Goal: Information Seeking & Learning: Check status

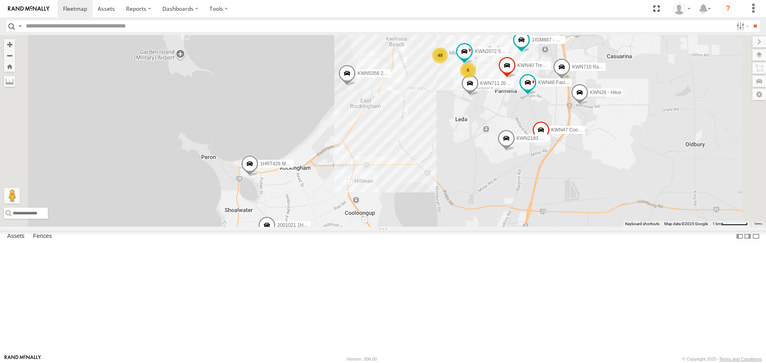
click at [339, 270] on span at bounding box center [331, 260] width 18 height 22
click at [341, 261] on label at bounding box center [334, 258] width 16 height 6
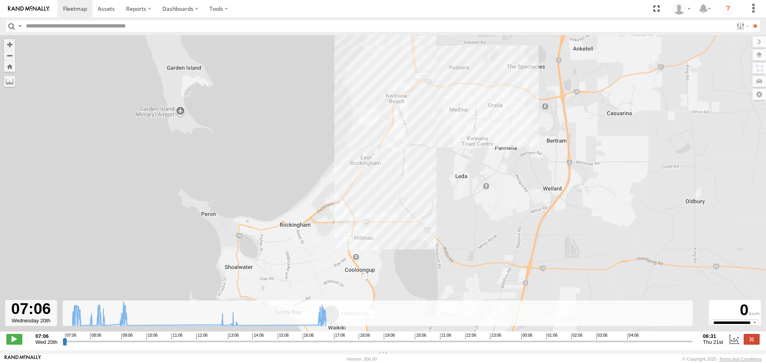
type input "**********"
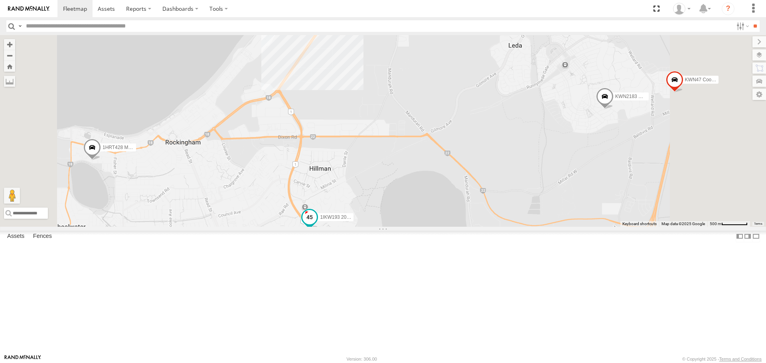
click at [317, 225] on span at bounding box center [309, 217] width 14 height 14
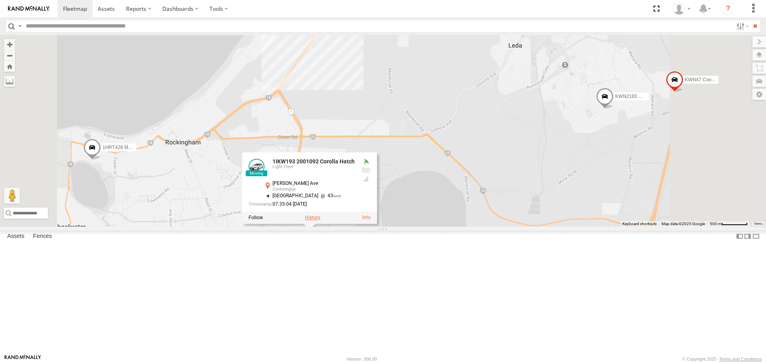
click at [320, 221] on label at bounding box center [313, 218] width 16 height 6
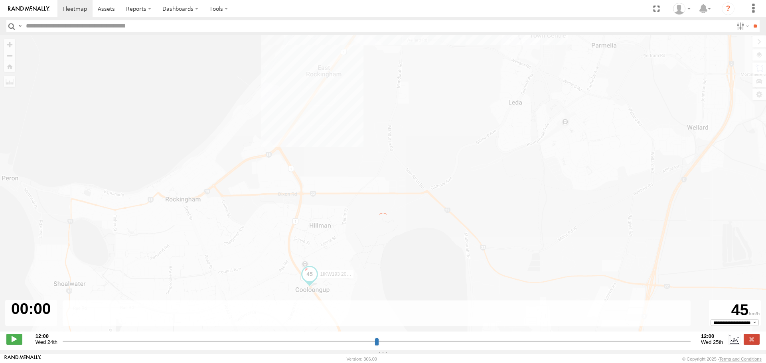
drag, startPoint x: 410, startPoint y: 280, endPoint x: 467, endPoint y: 111, distance: 177.7
click at [467, 111] on div "To navigate the map with touch gestures double-tap and hold your finger on the …" at bounding box center [383, 187] width 766 height 305
type input "**********"
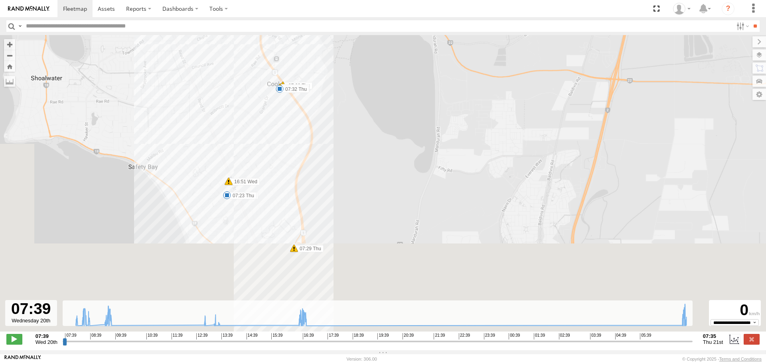
drag, startPoint x: 383, startPoint y: 225, endPoint x: 410, endPoint y: 113, distance: 115.4
click at [410, 113] on div "1IKW193 2001092 Corolla Hatch 08:00 Wed 08:15 Wed 08:30 Wed 09:16 Wed 09:22 Wed…" at bounding box center [383, 187] width 766 height 305
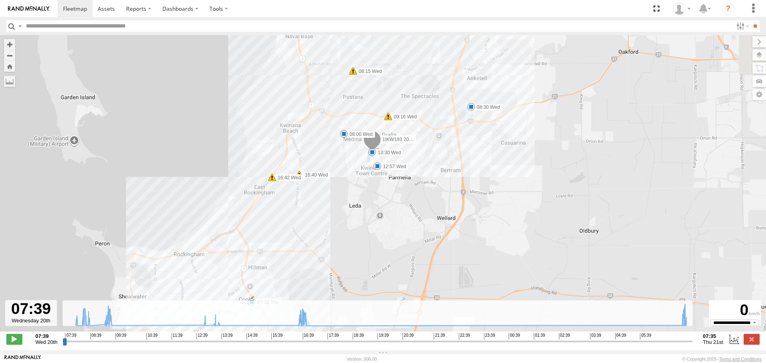
drag, startPoint x: 312, startPoint y: 142, endPoint x: 312, endPoint y: 286, distance: 143.2
click at [312, 286] on div "1IKW193 2001092 Corolla Hatch 08:00 Wed 08:15 Wed 08:30 Wed 09:16 Wed 09:22 Wed…" at bounding box center [383, 187] width 766 height 305
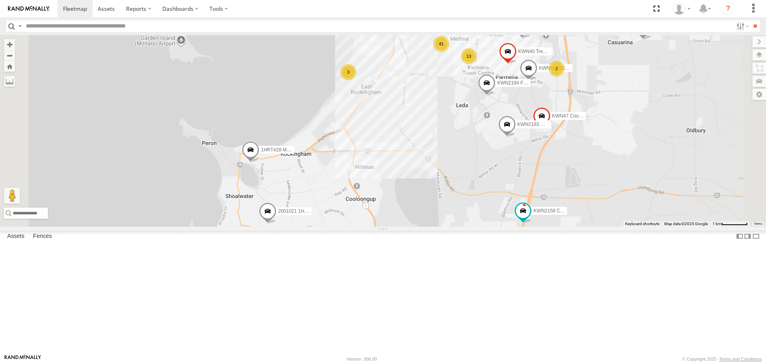
click at [276, 224] on span at bounding box center [268, 214] width 18 height 22
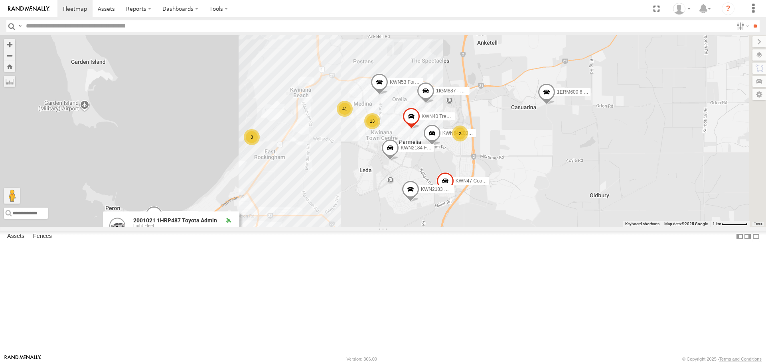
drag, startPoint x: 566, startPoint y: 201, endPoint x: 467, endPoint y: 267, distance: 118.2
click at [467, 227] on div "KWN1945 Flocon KWN59 Coord Envi&Waste 1HSS259 Coor.Enviro Plan & Develop 1HRP49…" at bounding box center [383, 130] width 766 height 191
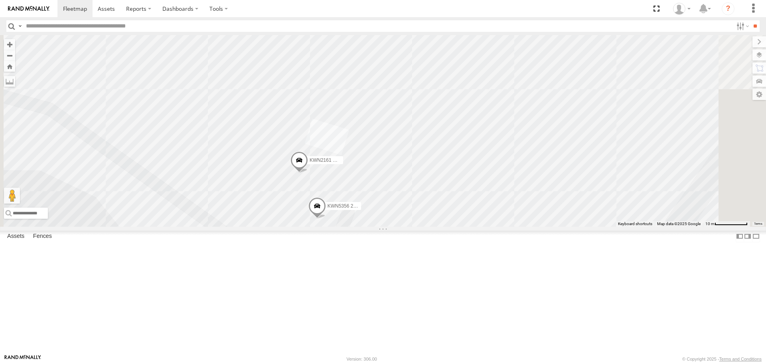
click at [308, 173] on span at bounding box center [299, 163] width 18 height 22
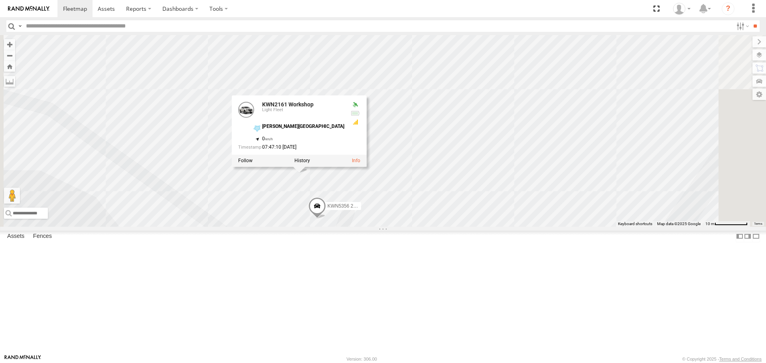
click at [367, 167] on div at bounding box center [299, 161] width 135 height 12
click at [310, 164] on label at bounding box center [302, 161] width 16 height 6
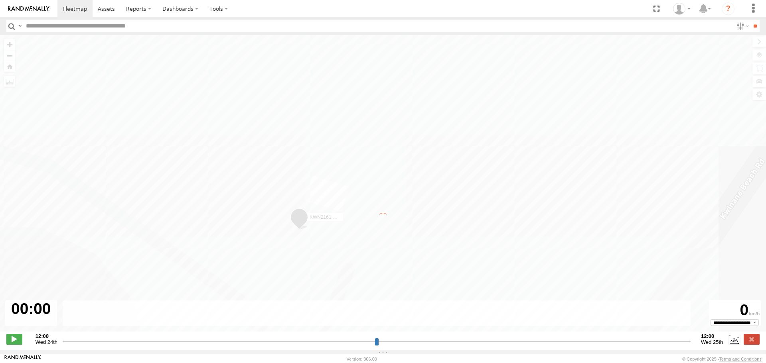
type input "**********"
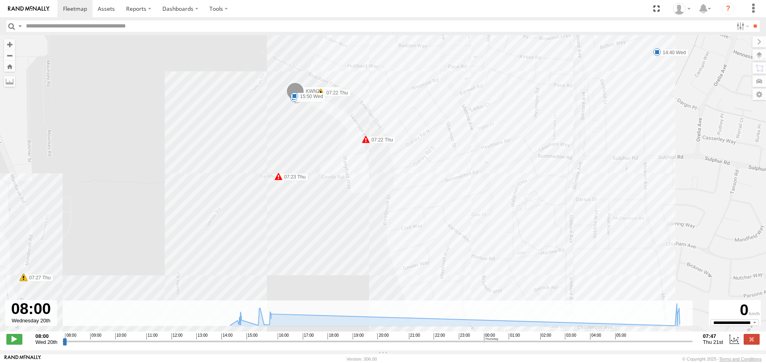
drag, startPoint x: 609, startPoint y: 223, endPoint x: 624, endPoint y: 75, distance: 149.1
click at [624, 75] on div "KWN2161 Workshop 14:13 Wed 14:40 Wed 15:23 Wed 15:31 Wed 15:43 Wed 15:50 Wed 07…" at bounding box center [383, 187] width 766 height 305
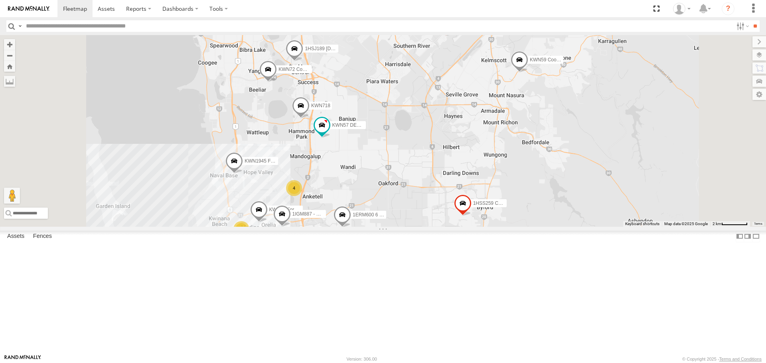
click at [455, 36] on span at bounding box center [446, 26] width 18 height 22
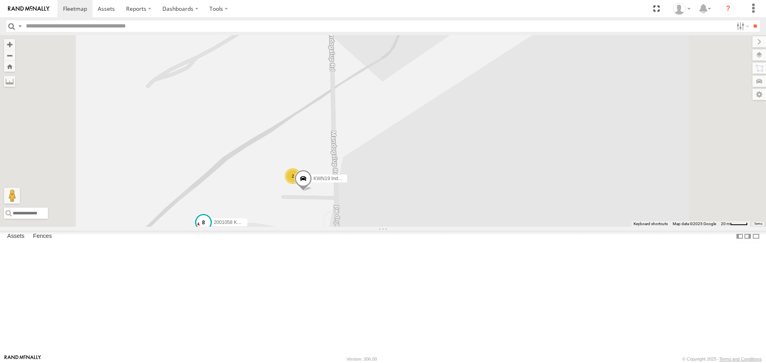
click at [211, 230] on span at bounding box center [203, 223] width 14 height 14
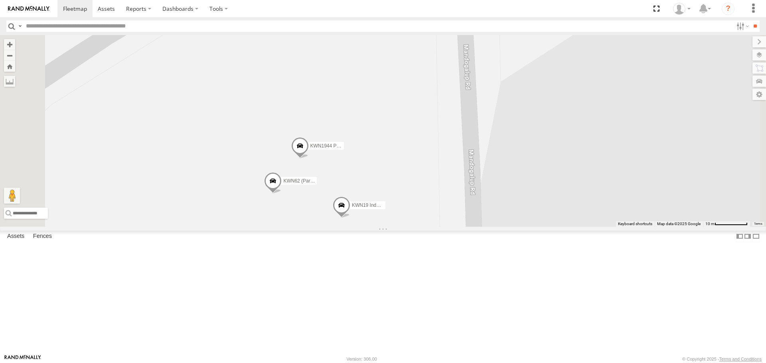
click at [282, 194] on span at bounding box center [273, 183] width 18 height 22
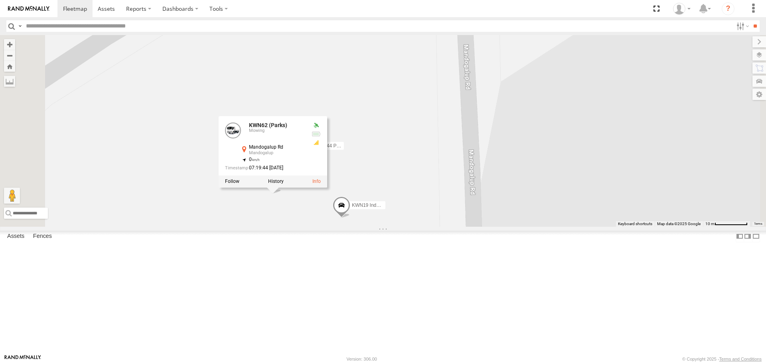
click at [461, 211] on div "KWN1945 Flocon KWN59 Coord Envi&Waste 1HSS259 Coor.Enviro Plan & Develop 1HRP49…" at bounding box center [383, 130] width 766 height 191
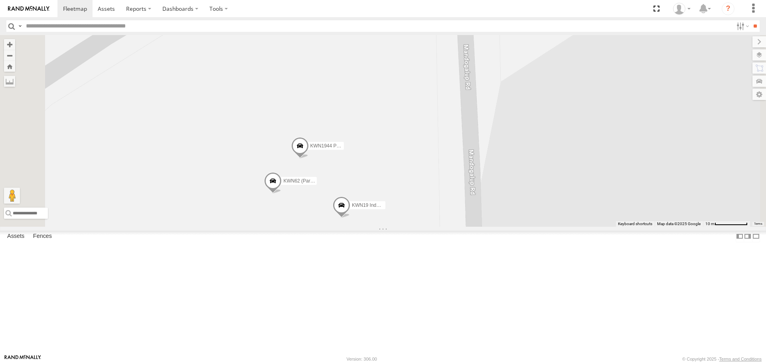
click at [344, 150] on label "KWN1944 Parks" at bounding box center [324, 146] width 40 height 8
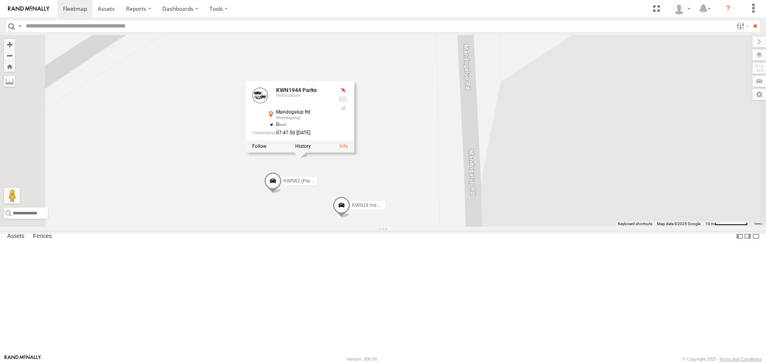
click at [354, 227] on div "KWN1945 Flocon KWN59 Coord Envi&Waste 1HSS259 Coor.Enviro Plan & Develop 1HRP49…" at bounding box center [383, 130] width 766 height 191
click at [281, 194] on span at bounding box center [273, 184] width 18 height 22
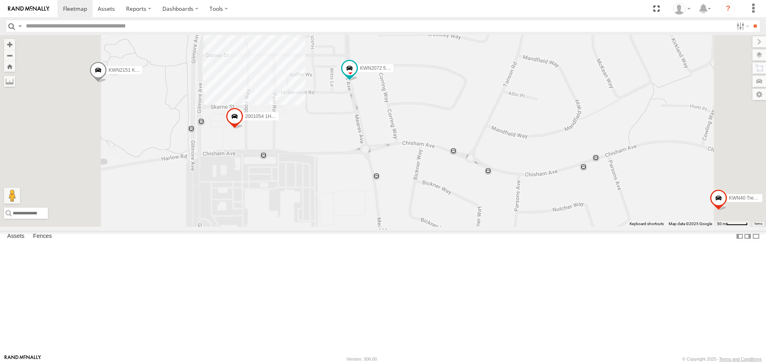
drag, startPoint x: 394, startPoint y: 165, endPoint x: 398, endPoint y: 199, distance: 34.6
click at [398, 199] on div "1HSA085 Coor. [DOMAIN_NAME] KWN59 Coord Envi&Waste 1HSS259 Coor.Enviro Plan & D…" at bounding box center [383, 130] width 766 height 191
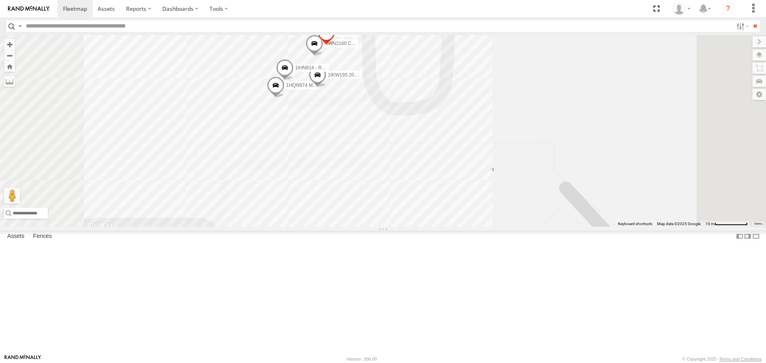
click at [326, 88] on span at bounding box center [318, 77] width 18 height 22
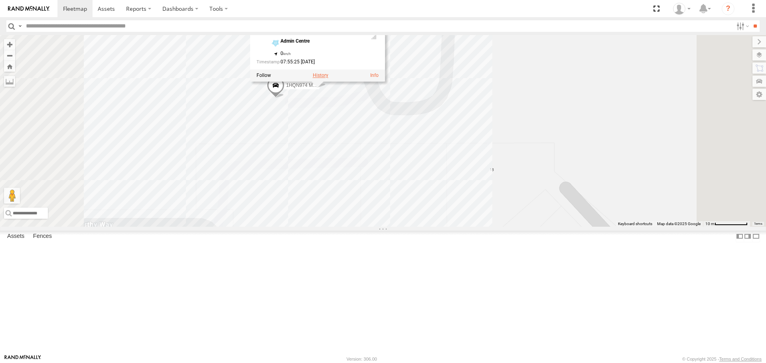
click at [328, 79] on label at bounding box center [321, 76] width 16 height 6
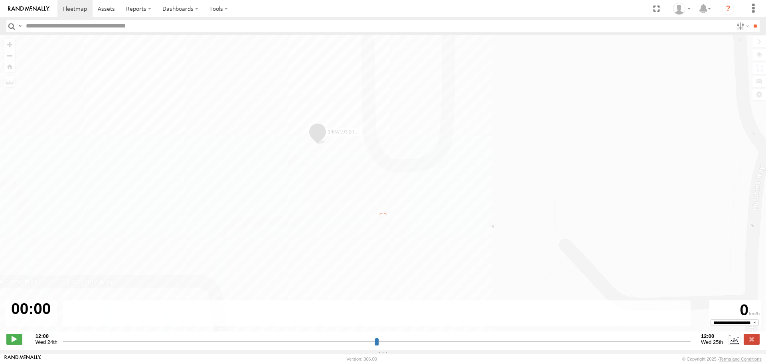
type input "**********"
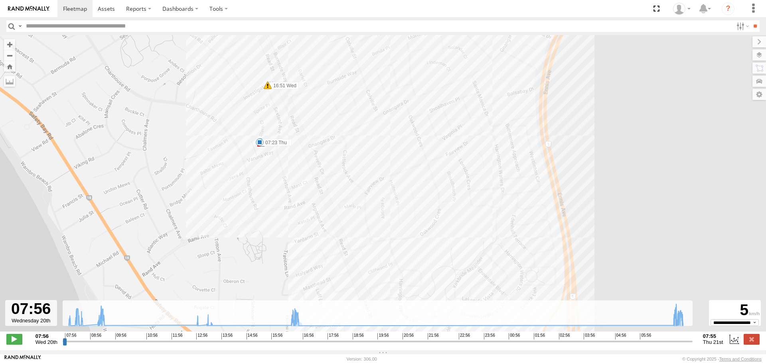
click at [369, 264] on div "1IKW193 2001092 Corolla Hatch 08:15 Wed 08:30 Wed 09:16 Wed 16:40 Wed 16:42 Wed…" at bounding box center [383, 187] width 766 height 305
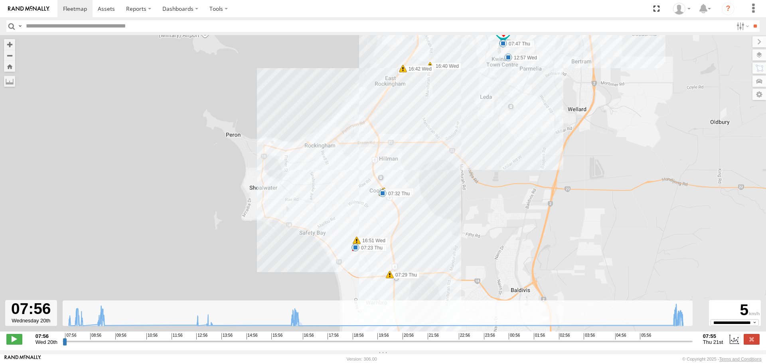
click at [226, 273] on div "1IKW193 2001092 Corolla Hatch 08:15 Wed 08:30 Wed 09:16 Wed 16:40 Wed 16:42 Wed…" at bounding box center [383, 187] width 766 height 305
